Goal: Transaction & Acquisition: Register for event/course

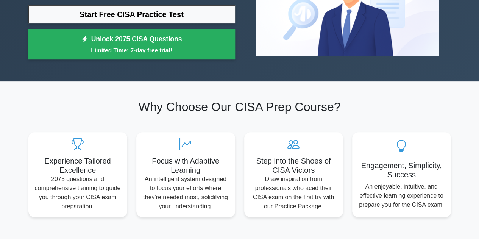
scroll to position [121, 0]
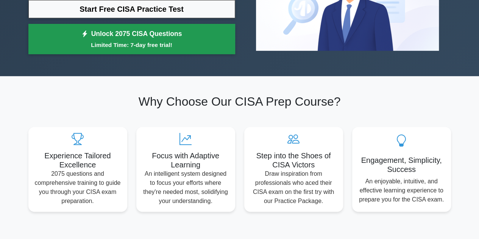
click at [115, 31] on link "Unlock 2075 CISA Questions Limited Time: 7-day free trial!" at bounding box center [131, 39] width 207 height 30
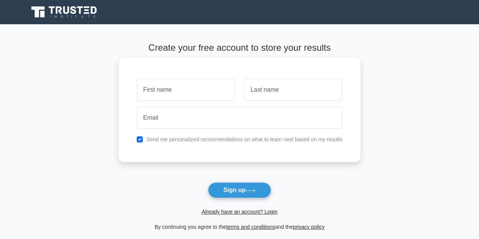
click at [186, 88] on input "text" at bounding box center [186, 90] width 98 height 22
click at [196, 93] on input "Lusindiso" at bounding box center [186, 90] width 98 height 22
type input "Lusindiso Ntisana"
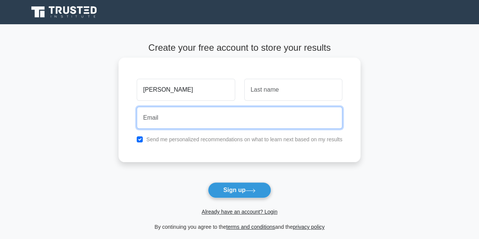
click at [150, 117] on input "email" at bounding box center [240, 118] width 206 height 22
type input "Lisontisana@gmail.com"
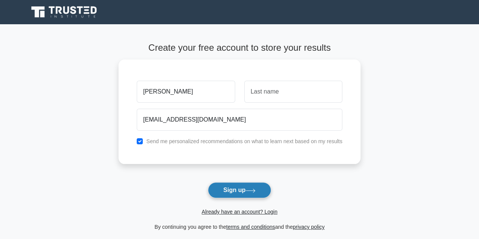
click at [237, 193] on button "Sign up" at bounding box center [240, 190] width 64 height 16
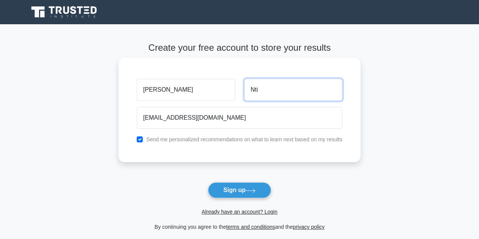
type input "Nti"
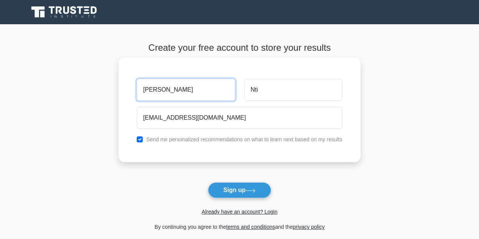
click at [193, 92] on input "Lusindiso Ntisana" at bounding box center [186, 90] width 98 height 22
type input "Lusindiso"
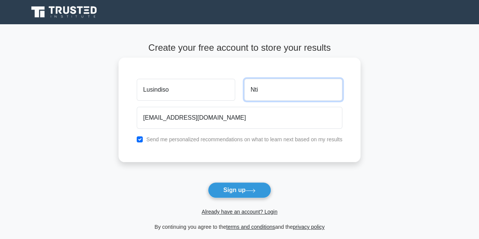
click at [269, 91] on input "Nti" at bounding box center [293, 90] width 98 height 22
type input "Ntisana"
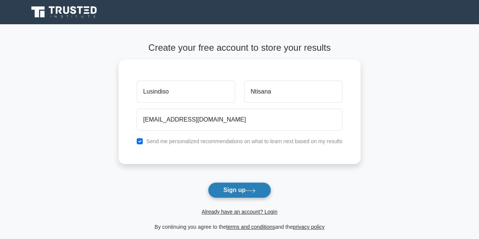
click at [237, 191] on button "Sign up" at bounding box center [240, 190] width 64 height 16
